Goal: Task Accomplishment & Management: Complete application form

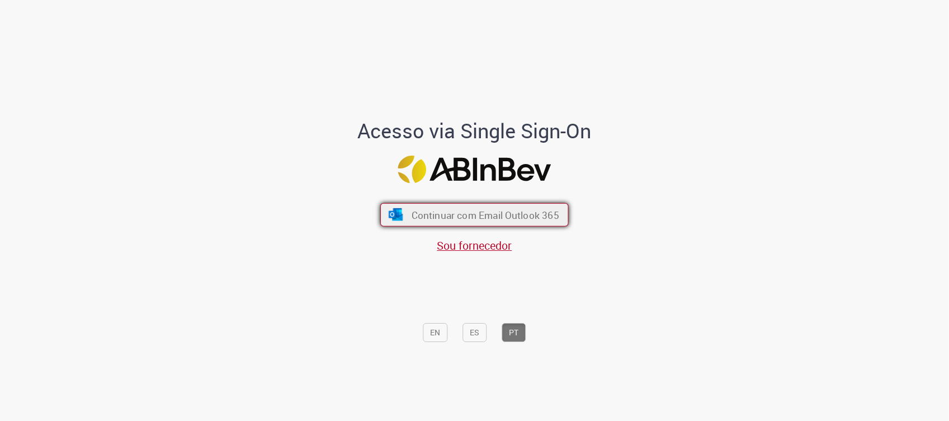
click at [420, 205] on button "Continuar com Email Outlook 365" at bounding box center [474, 213] width 188 height 23
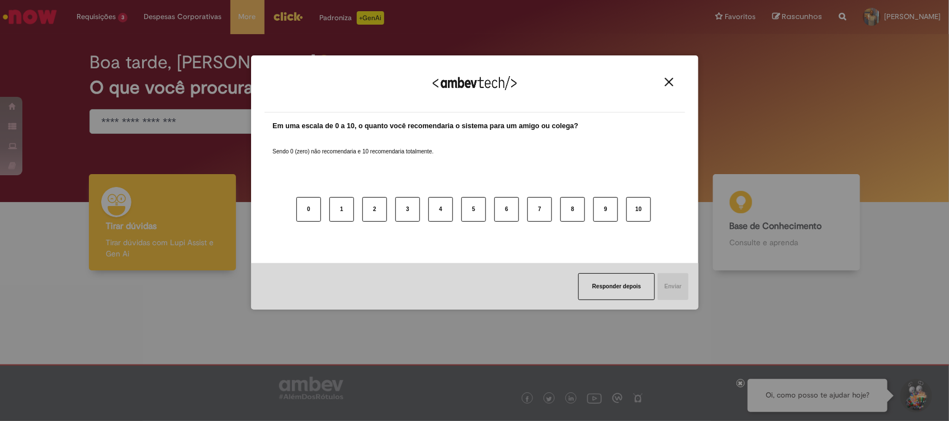
click at [666, 82] on img "Close" at bounding box center [669, 82] width 8 height 8
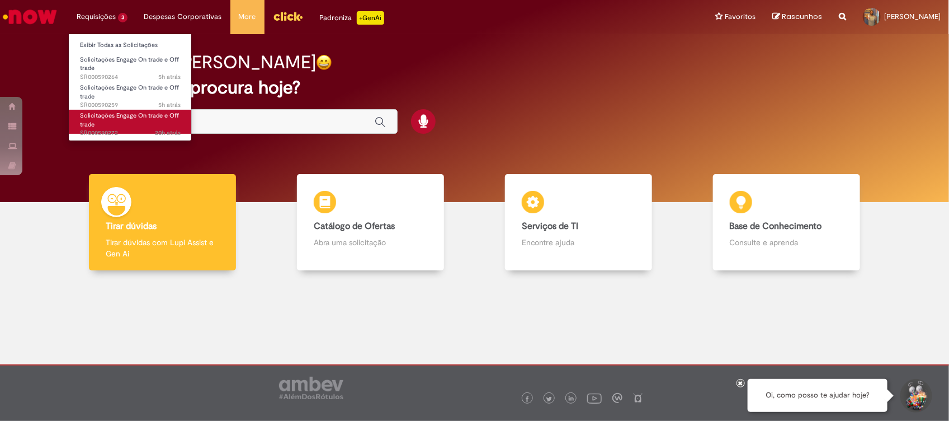
click at [114, 121] on link "Solicitações Engage On trade e Off trade 20h atrás 20 horas atrás SR000590272" at bounding box center [130, 122] width 123 height 24
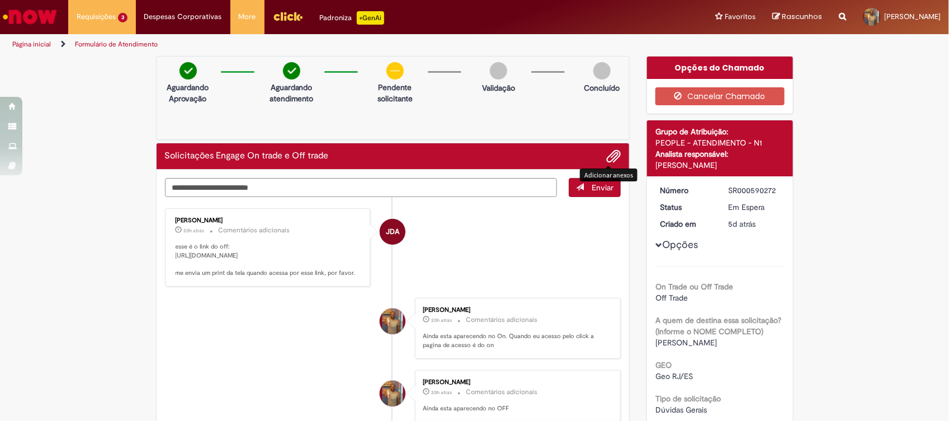
click at [607, 161] on span "Adicionar anexos" at bounding box center [613, 156] width 13 height 13
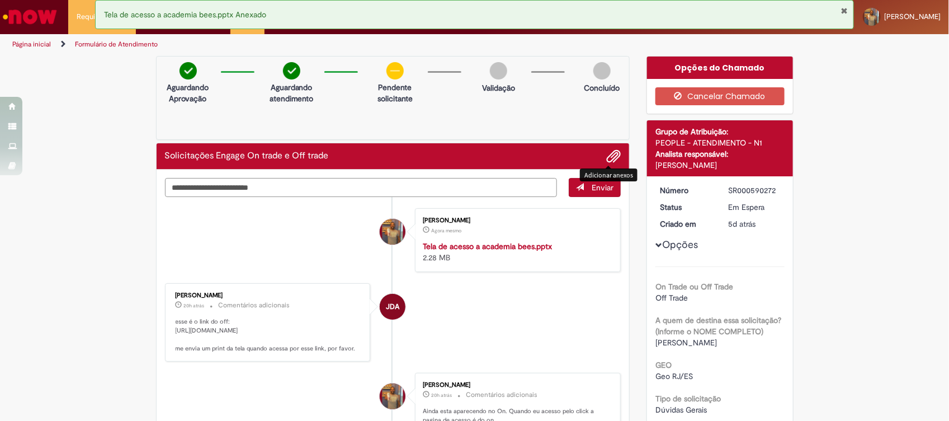
click at [294, 185] on textarea "Digite sua mensagem aqui..." at bounding box center [361, 188] width 393 height 20
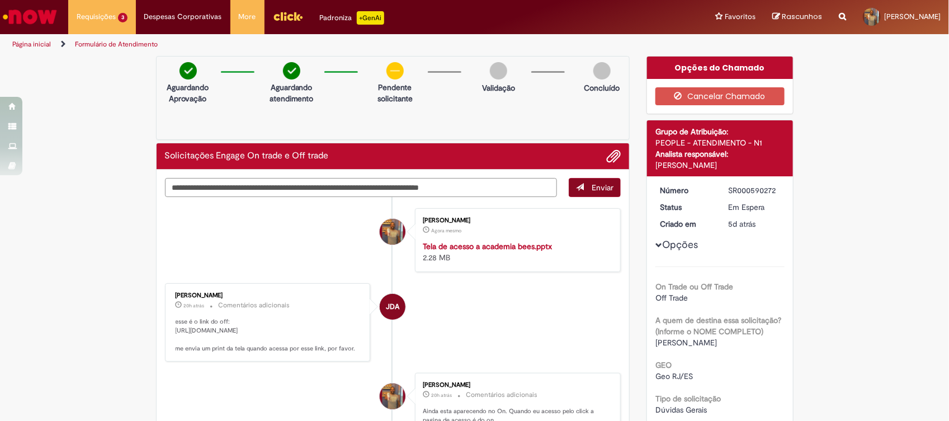
type textarea "**********"
click at [594, 189] on span "Enviar" at bounding box center [603, 187] width 22 height 10
